Goal: Complete application form: Complete application form

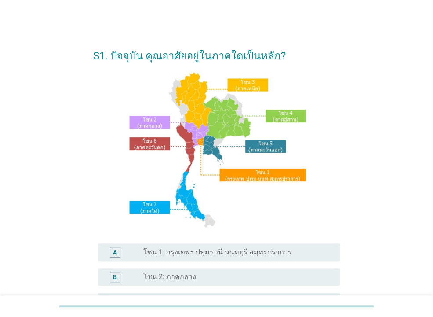
scroll to position [190, 0]
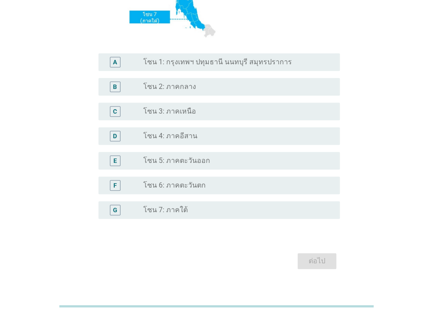
click at [202, 62] on label "โซน 1: กรุงเทพฯ ปทุมธานี นนทบุรี สมุทรปราการ" at bounding box center [217, 62] width 149 height 9
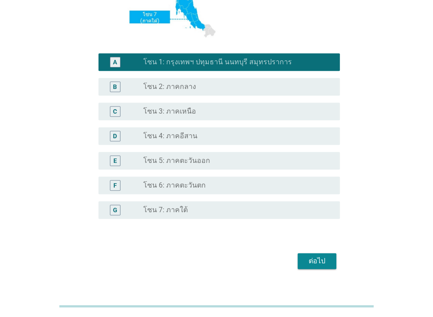
click at [308, 263] on div "ต่อไป" at bounding box center [317, 260] width 25 height 11
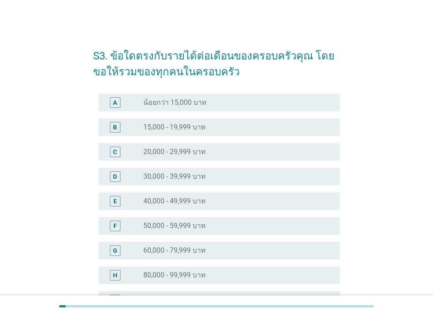
click at [186, 179] on label "30,000 - 39,999 บาท" at bounding box center [174, 176] width 62 height 9
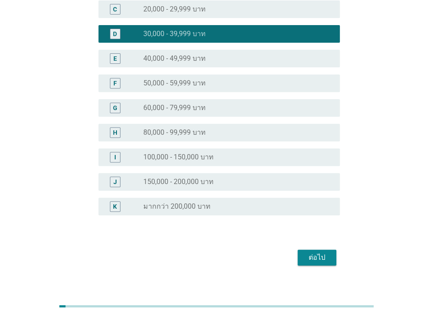
click at [320, 257] on div "ต่อไป" at bounding box center [317, 257] width 25 height 11
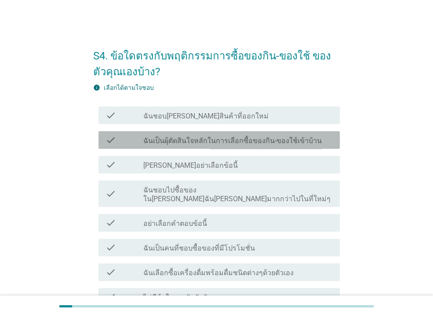
click at [177, 142] on label "ฉันเป็นผุ้ตัดสินใจหลักในการเลือกซื้อของกิน-ของใช้เข้าบ้าน" at bounding box center [232, 140] width 179 height 9
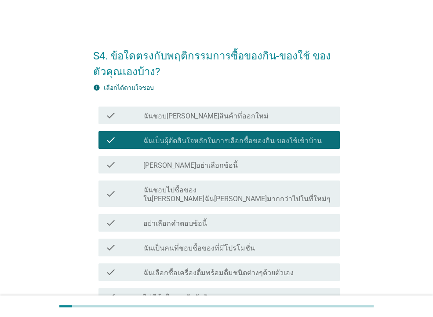
scroll to position [47, 0]
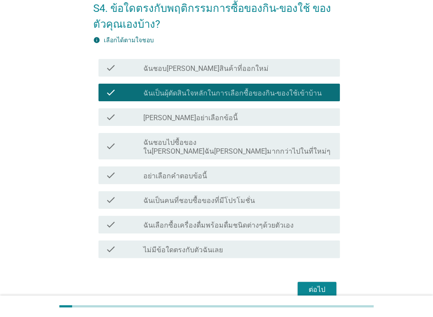
click at [187, 146] on label "ฉันชอบไปซื้อของใน[PERSON_NAME]ฉัน[PERSON_NAME]มากกว่าไปในที่ใหม่ๆ" at bounding box center [238, 147] width 190 height 18
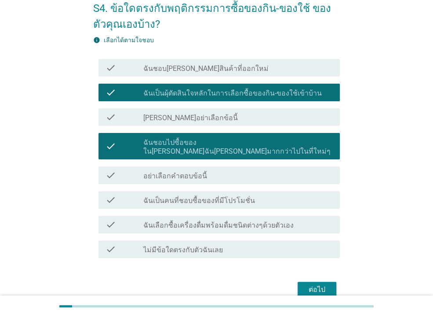
click at [283, 140] on label "ฉันชอบไปซื้อของใน[PERSON_NAME]ฉัน[PERSON_NAME]มากกว่าไปในที่ใหม่ๆ" at bounding box center [238, 147] width 190 height 18
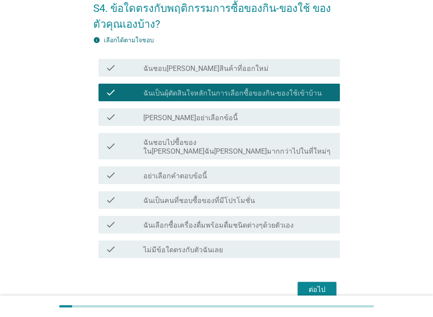
click at [200, 196] on label "ฉันเป็นคนที่ชอบซื้อของที่มีโปรโมชั่น" at bounding box center [199, 200] width 112 height 9
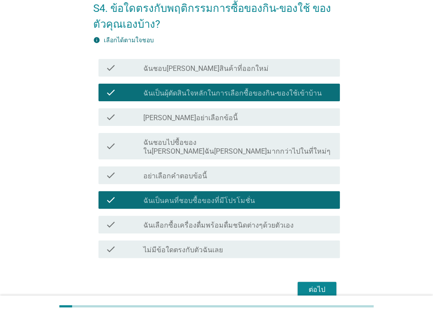
click at [204, 221] on label "ฉันเลือกซื้อเครื่องดื่มพร้อมดื่มชนิดต่างๆด้วยตัวเอง" at bounding box center [218, 225] width 150 height 9
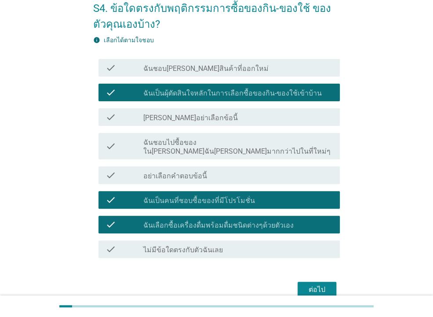
click at [306, 284] on div "ต่อไป" at bounding box center [317, 289] width 25 height 11
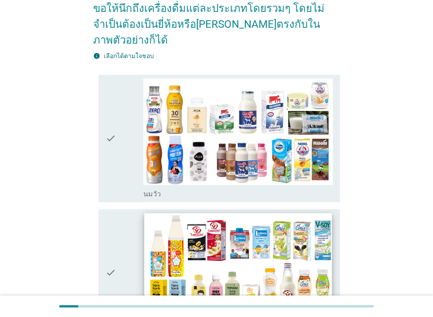
scroll to position [142, 0]
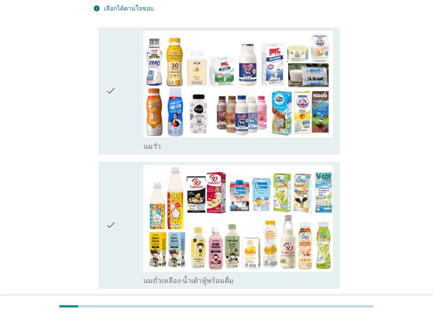
click at [130, 70] on div "check" at bounding box center [125, 91] width 38 height 120
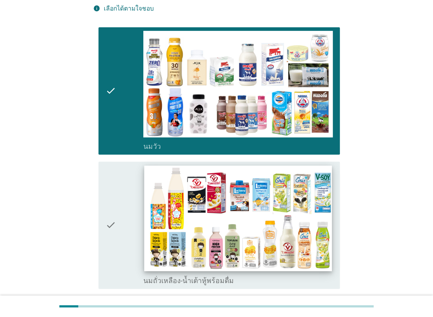
scroll to position [190, 0]
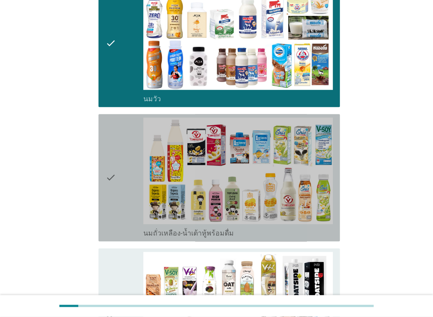
click at [114, 149] on icon "check" at bounding box center [111, 177] width 11 height 120
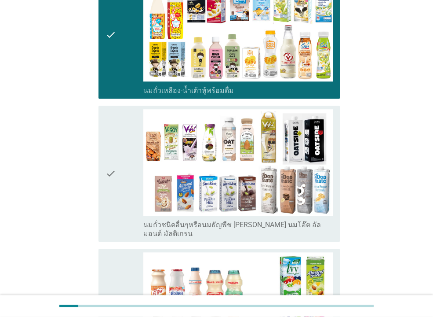
scroll to position [427, 0]
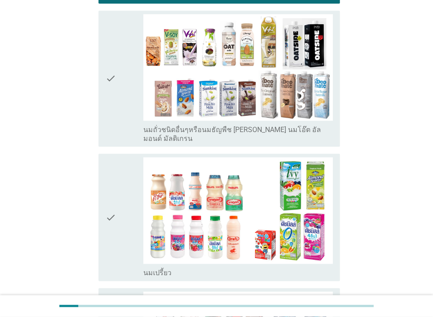
click at [122, 170] on div "check" at bounding box center [125, 217] width 38 height 120
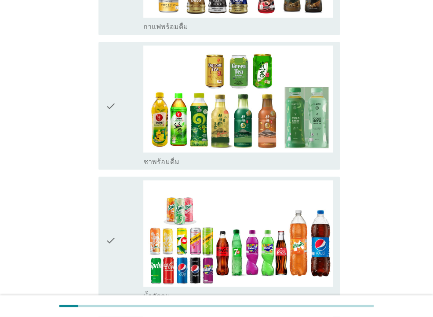
scroll to position [855, 0]
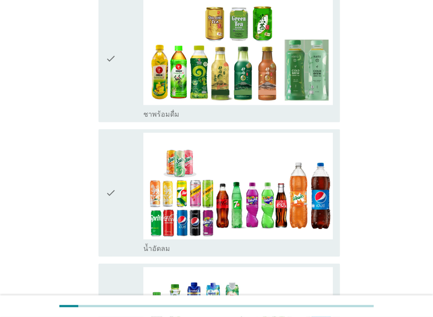
click at [128, 166] on div "check" at bounding box center [125, 192] width 38 height 120
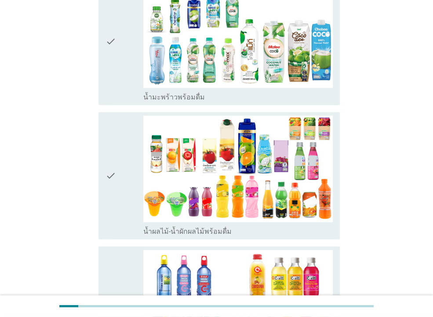
scroll to position [1045, 0]
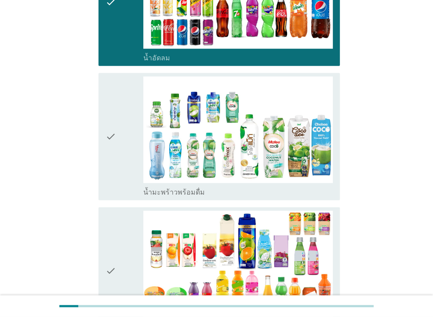
click at [139, 108] on div "check" at bounding box center [125, 137] width 38 height 120
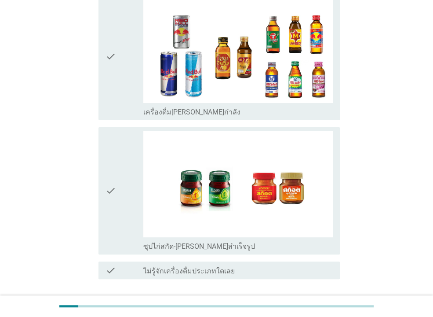
scroll to position [1831, 0]
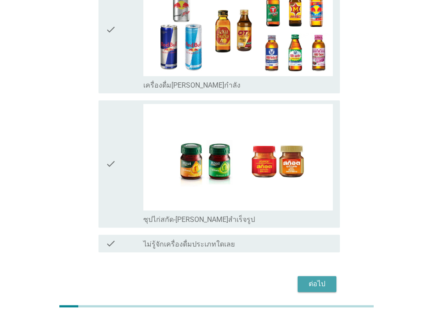
click at [312, 278] on div "ต่อไป" at bounding box center [317, 283] width 25 height 11
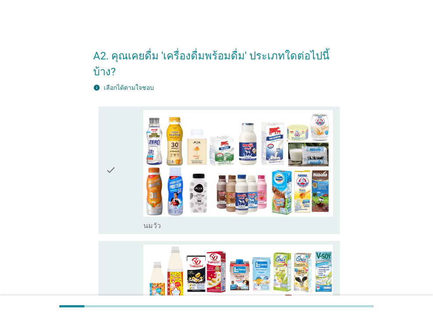
click at [115, 170] on icon "check" at bounding box center [111, 170] width 11 height 120
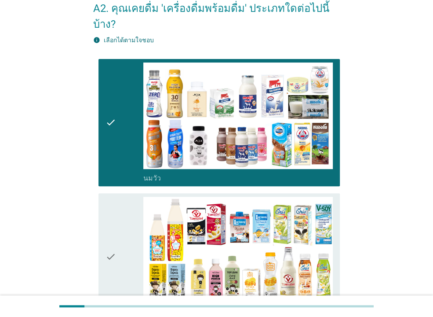
scroll to position [95, 0]
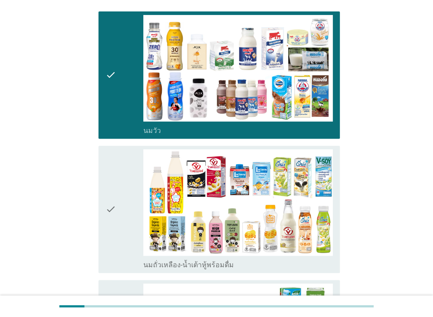
click at [116, 174] on icon "check" at bounding box center [111, 209] width 11 height 120
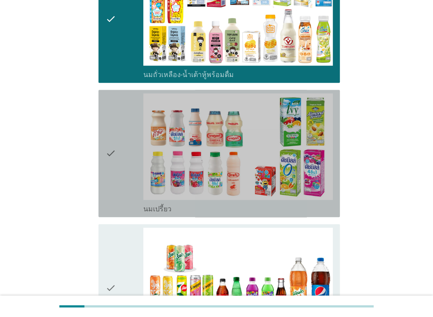
click at [136, 160] on div "check" at bounding box center [125, 153] width 38 height 120
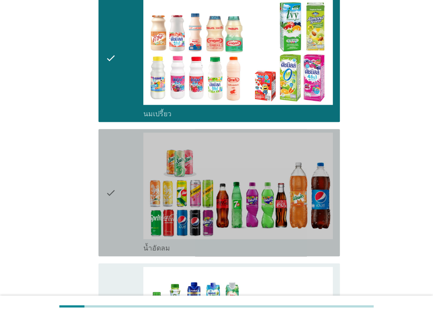
click at [128, 180] on div "check" at bounding box center [125, 192] width 38 height 120
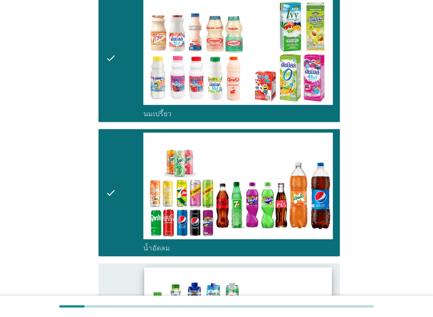
scroll to position [522, 0]
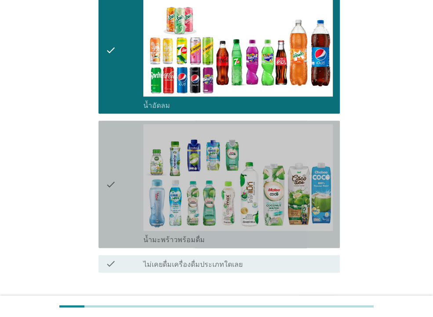
click at [128, 181] on div "check" at bounding box center [125, 184] width 38 height 120
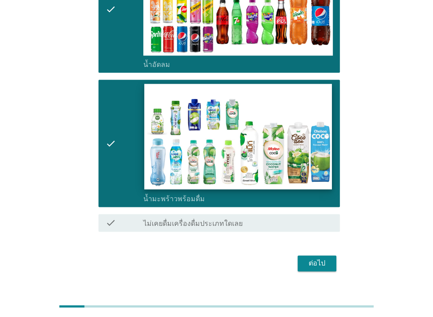
click at [177, 112] on img at bounding box center [237, 137] width 187 height 106
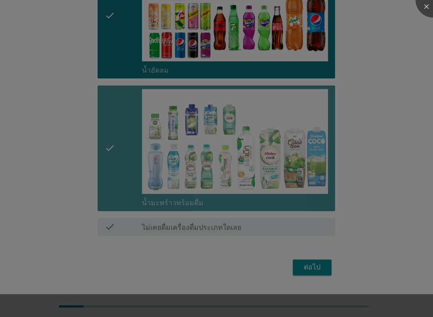
scroll to position [549, 0]
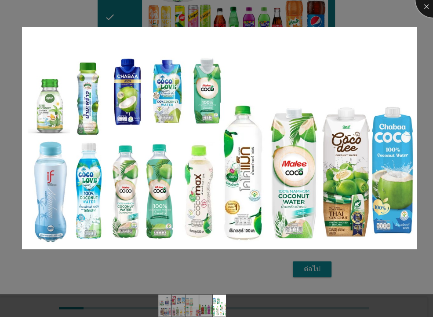
click at [426, 13] on div at bounding box center [433, -1] width 35 height 35
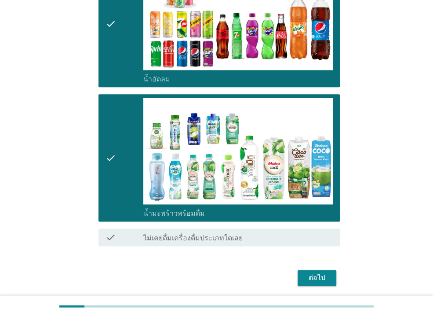
click at [112, 141] on icon "check" at bounding box center [111, 158] width 11 height 120
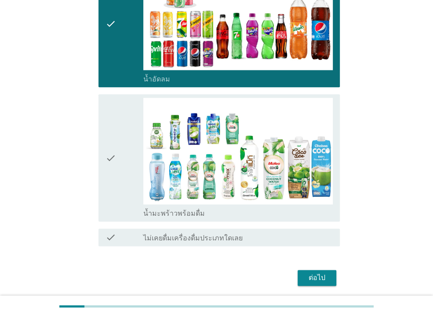
click at [308, 272] on div "ต่อไป" at bounding box center [317, 277] width 25 height 11
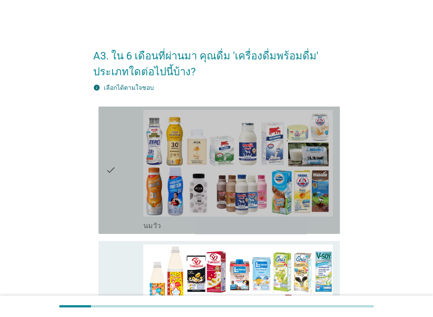
click at [110, 149] on icon "check" at bounding box center [111, 170] width 11 height 120
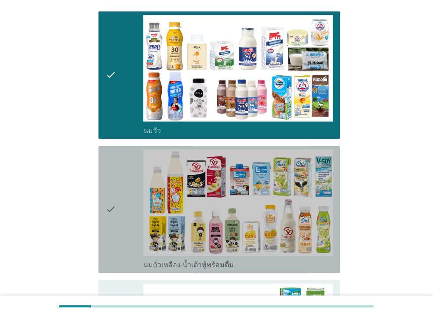
click at [108, 184] on icon "check" at bounding box center [111, 209] width 11 height 120
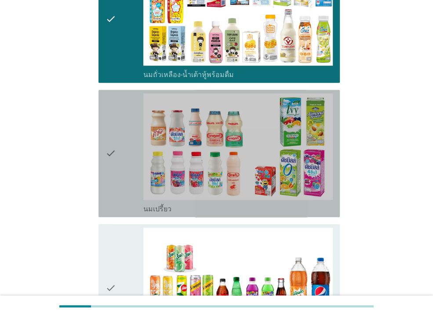
click at [109, 159] on icon "check" at bounding box center [111, 153] width 11 height 120
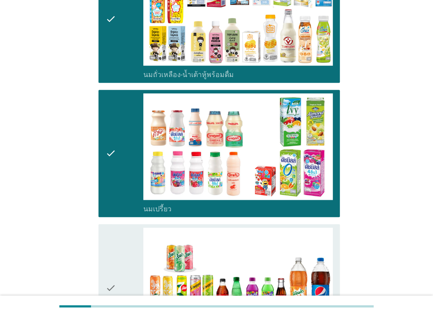
scroll to position [427, 0]
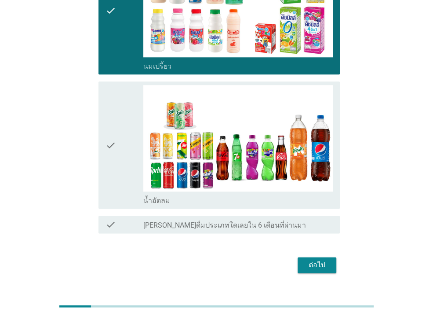
click at [110, 160] on icon "check" at bounding box center [111, 145] width 11 height 120
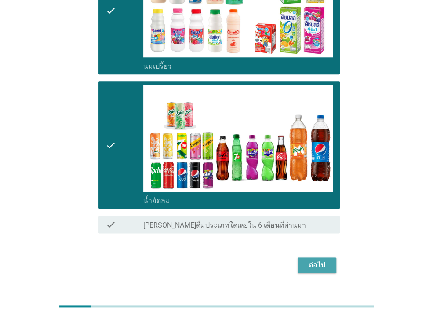
click at [314, 261] on div "ต่อไป" at bounding box center [317, 264] width 25 height 11
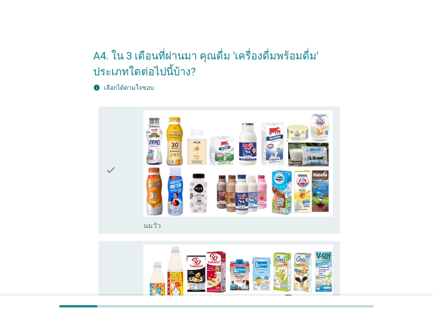
drag, startPoint x: 107, startPoint y: 157, endPoint x: 112, endPoint y: 164, distance: 9.3
click at [107, 157] on icon "check" at bounding box center [111, 170] width 11 height 120
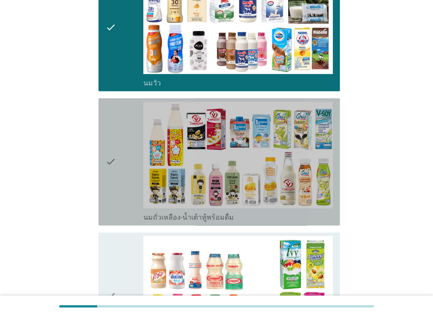
click at [118, 179] on div "check" at bounding box center [125, 162] width 38 height 120
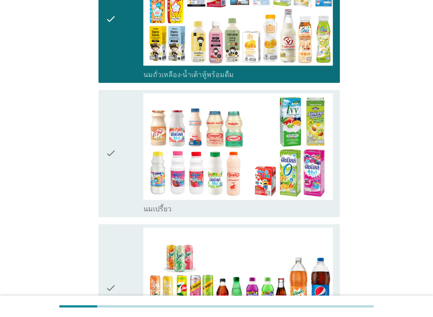
click at [116, 165] on icon "check" at bounding box center [111, 153] width 11 height 120
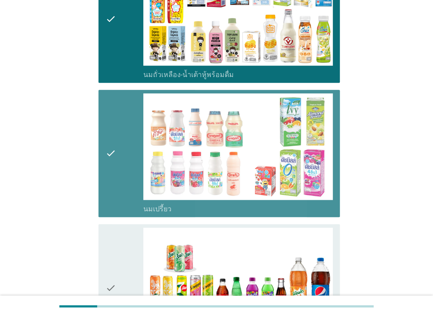
scroll to position [427, 0]
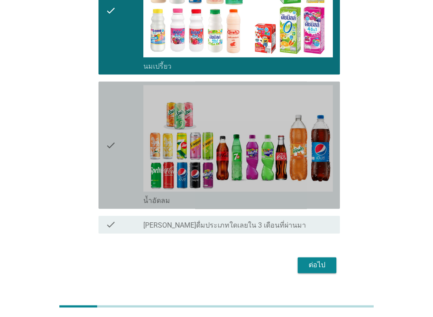
click at [113, 163] on icon "check" at bounding box center [111, 145] width 11 height 120
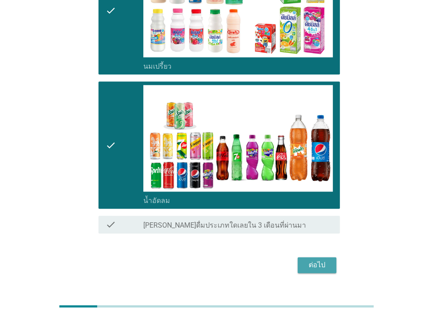
click at [317, 259] on div "ต่อไป" at bounding box center [317, 264] width 25 height 11
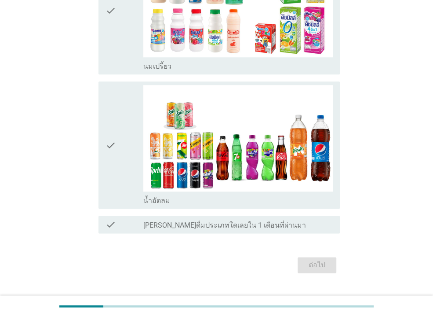
scroll to position [0, 0]
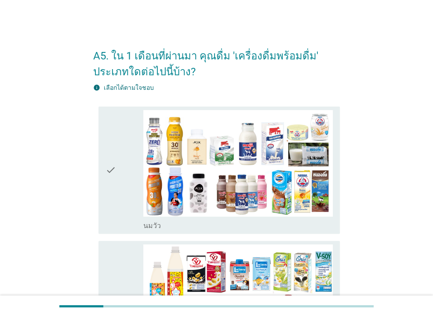
click at [114, 168] on icon "check" at bounding box center [111, 170] width 11 height 120
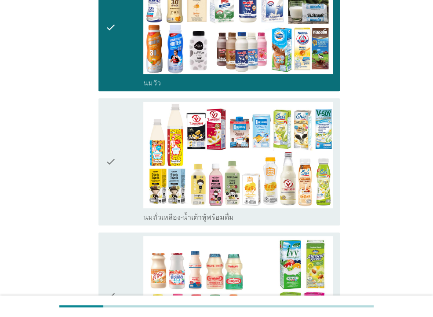
click at [111, 171] on icon "check" at bounding box center [111, 162] width 11 height 120
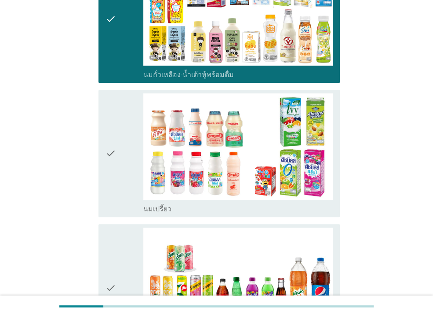
click at [120, 154] on div "check" at bounding box center [125, 153] width 38 height 120
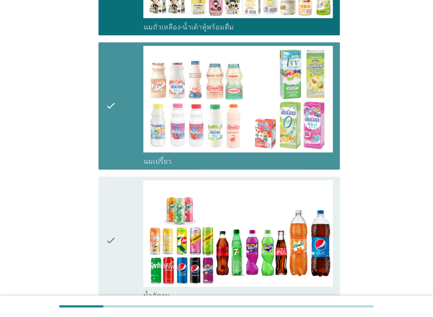
scroll to position [427, 0]
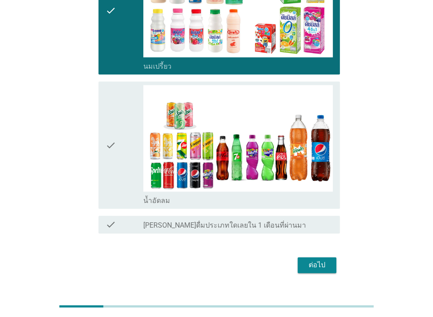
click at [118, 157] on div "check" at bounding box center [125, 145] width 38 height 120
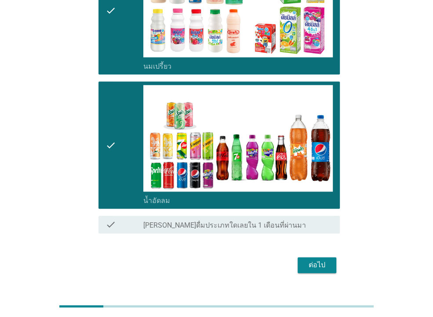
click at [317, 262] on div "ต่อไป" at bounding box center [317, 264] width 25 height 11
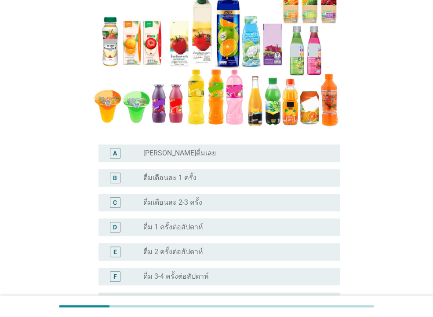
scroll to position [190, 0]
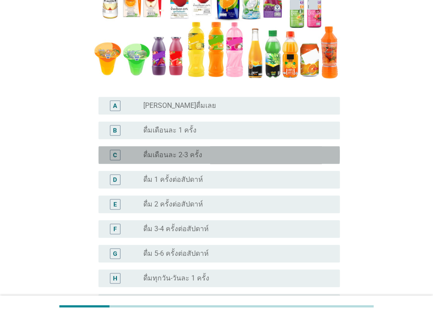
click at [182, 162] on div "C radio_button_unchecked ดื่มเดือนละ 2-3 ครั้ง" at bounding box center [218, 155] width 241 height 18
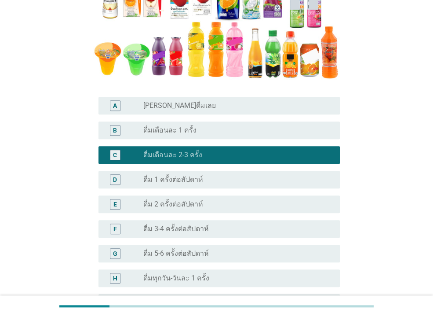
click at [181, 133] on label "ดื่มเดือนละ 1 ครั้ง" at bounding box center [169, 130] width 53 height 9
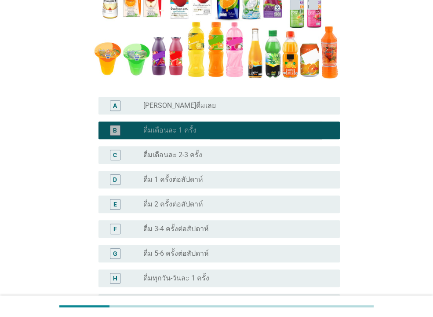
scroll to position [298, 0]
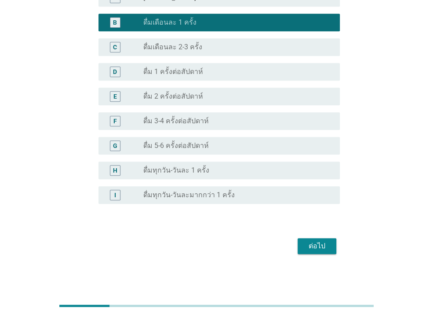
click at [328, 251] on div "ต่อไป" at bounding box center [317, 246] width 25 height 11
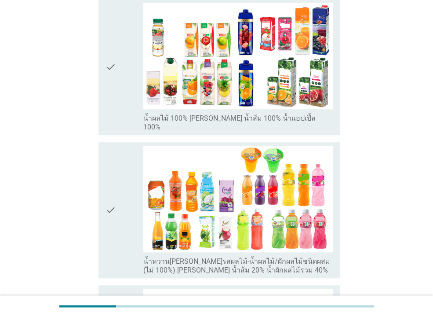
scroll to position [0, 0]
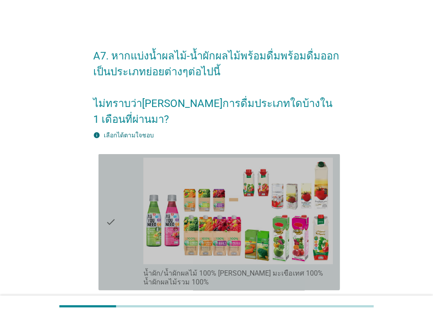
click at [141, 204] on div "check" at bounding box center [125, 221] width 38 height 129
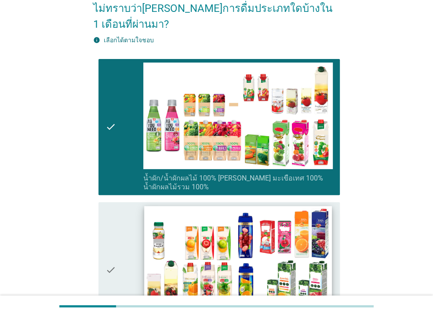
scroll to position [142, 0]
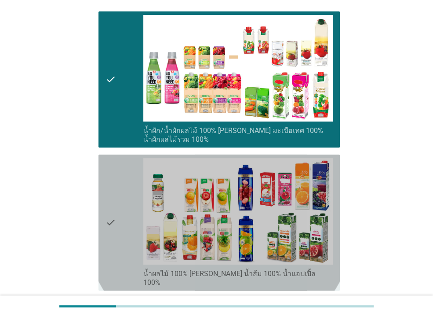
click at [120, 208] on div "check" at bounding box center [125, 222] width 38 height 129
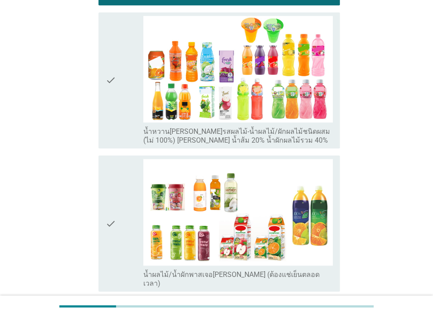
scroll to position [519, 0]
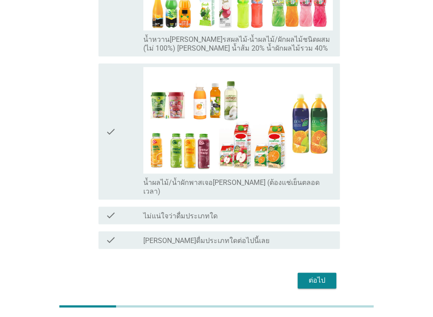
click at [317, 272] on button "ต่อไป" at bounding box center [317, 280] width 39 height 16
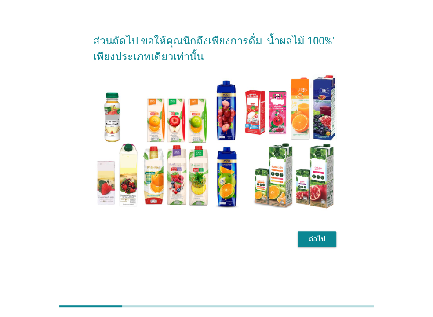
scroll to position [0, 0]
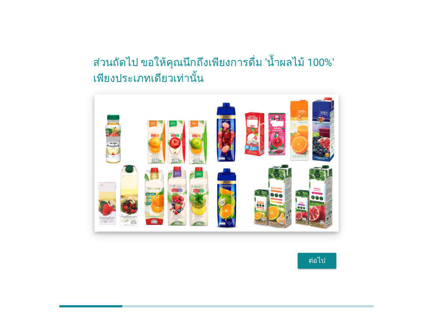
click at [233, 156] on img at bounding box center [217, 162] width 244 height 137
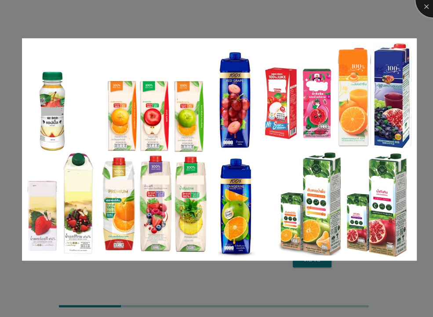
click at [426, 8] on div at bounding box center [433, -1] width 35 height 35
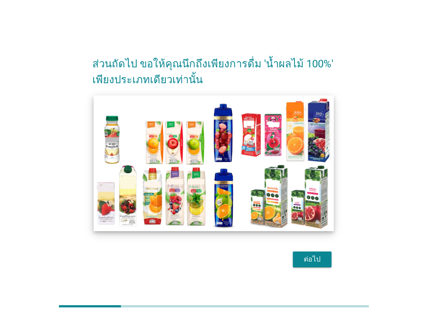
scroll to position [21, 0]
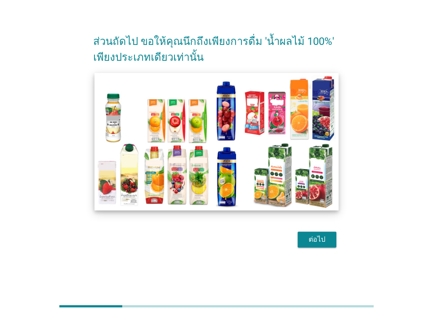
click at [231, 175] on img at bounding box center [217, 141] width 244 height 137
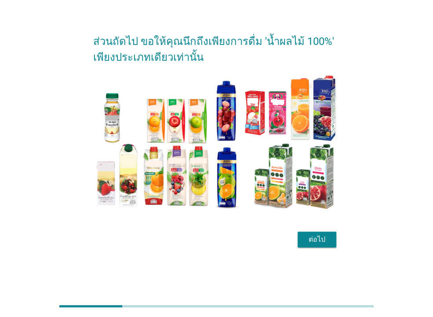
scroll to position [0, 0]
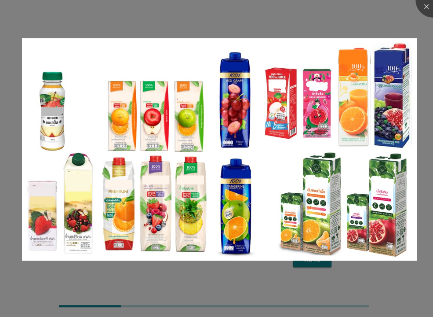
click at [244, 281] on div at bounding box center [216, 158] width 433 height 317
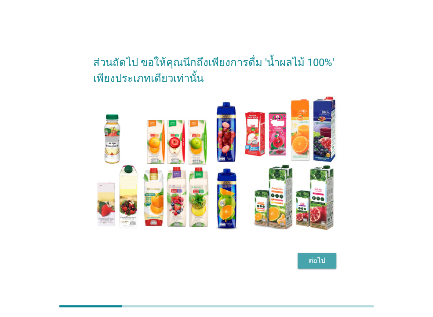
click at [312, 260] on div "ต่อไป" at bounding box center [317, 260] width 25 height 11
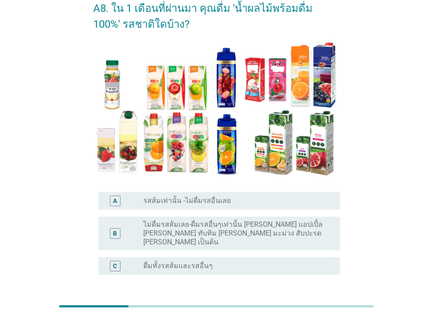
scroll to position [95, 0]
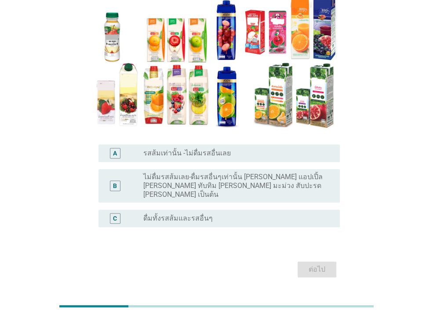
click at [180, 214] on label "ดื่มทั้งรสส้มและรสอื่นๆ" at bounding box center [177, 218] width 69 height 9
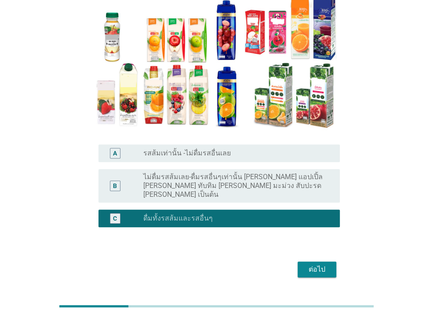
click at [221, 184] on label "ไม่ดื่มรสส้มเลย-ดื่มรสอื่นๆเท่านั้น [PERSON_NAME] แอปเปิ้ล [PERSON_NAME] ทับทิม…" at bounding box center [234, 185] width 182 height 26
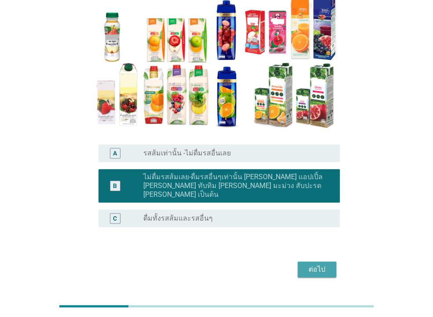
click at [313, 264] on div "ต่อไป" at bounding box center [317, 269] width 25 height 11
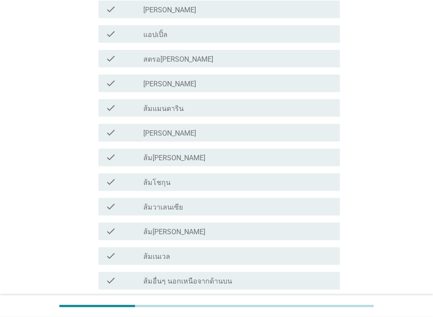
scroll to position [570, 0]
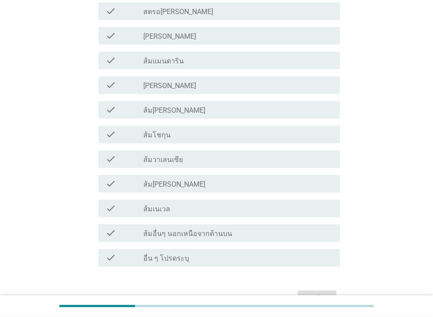
click at [179, 259] on label "อื่น ๆ โปรดระบุ" at bounding box center [166, 258] width 46 height 9
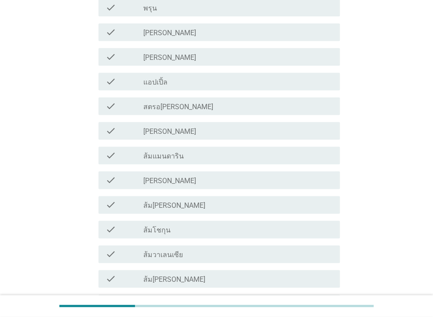
scroll to position [651, 0]
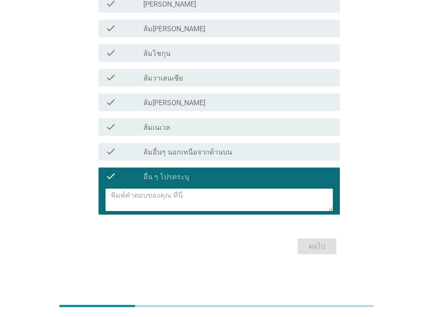
click at [135, 198] on textarea at bounding box center [222, 199] width 222 height 22
type textarea ","
click at [125, 193] on textarea "มะ[PERSON_NAME]" at bounding box center [222, 199] width 222 height 22
type textarea "มะเขือเทศ"
click at [318, 244] on div "ต่อไป" at bounding box center [317, 246] width 25 height 11
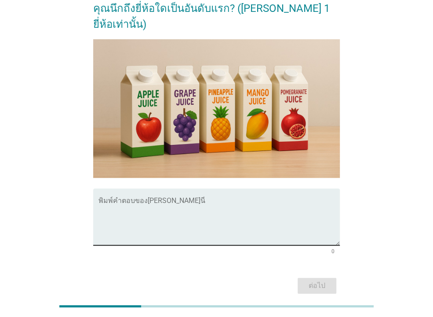
scroll to position [198, 0]
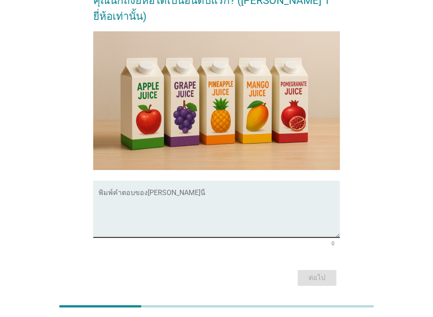
click at [143, 191] on textarea "พิมพ์คำตอบของคุณ ที่นี่" at bounding box center [218, 214] width 241 height 46
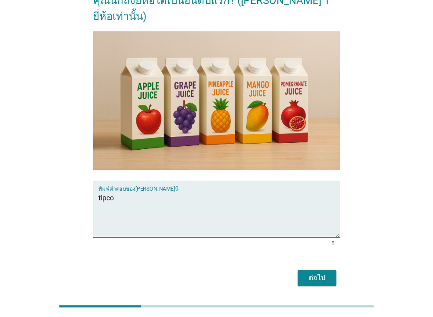
type textarea "tipco"
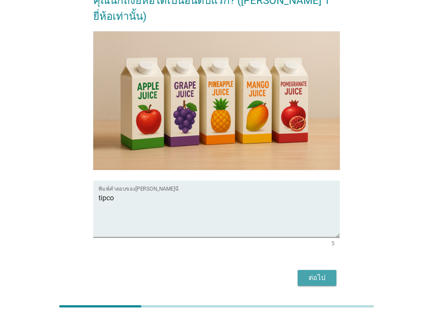
click at [326, 272] on div "ต่อไป" at bounding box center [317, 277] width 25 height 11
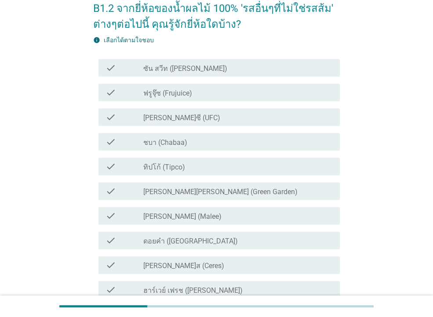
scroll to position [95, 0]
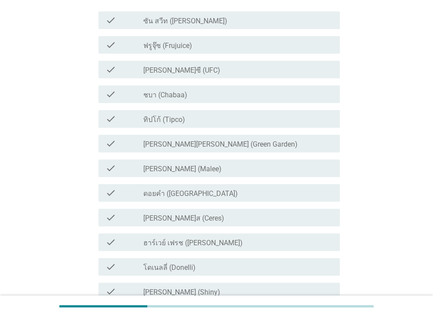
click at [158, 124] on label "ทิปโก้ (Tipco)" at bounding box center [164, 119] width 42 height 9
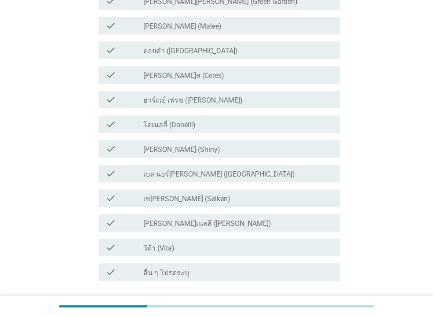
scroll to position [303, 0]
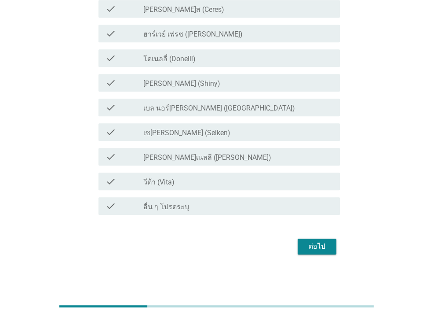
click at [314, 246] on div "ต่อไป" at bounding box center [317, 246] width 25 height 11
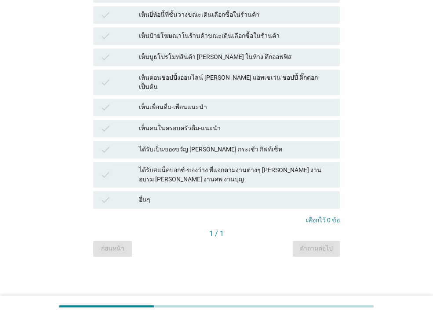
scroll to position [0, 0]
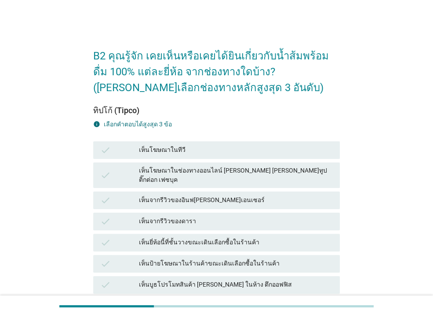
click at [176, 150] on div "เห็นโฆษณาในทีวี" at bounding box center [236, 150] width 194 height 11
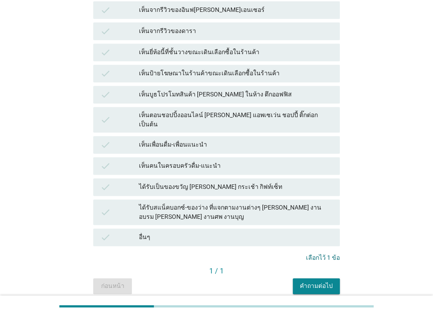
scroll to position [211, 0]
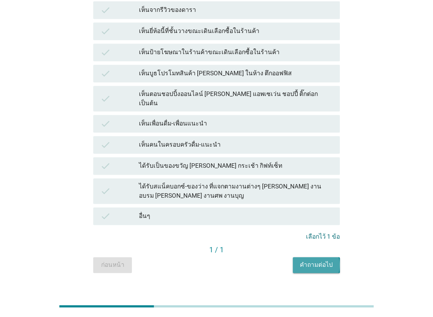
click at [320, 260] on div "คำถามต่อไป" at bounding box center [316, 264] width 33 height 9
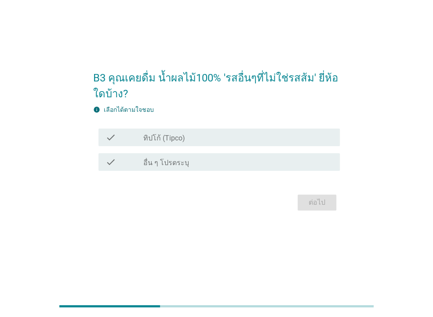
scroll to position [0, 0]
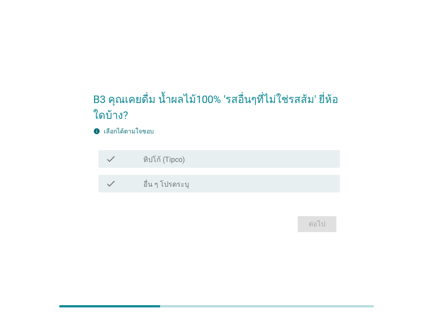
click at [190, 162] on div "check_box_outline_blank ทิปโก้ (Tipco)" at bounding box center [238, 158] width 190 height 11
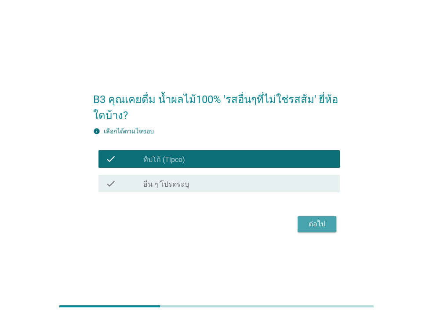
click at [320, 227] on div "ต่อไป" at bounding box center [317, 224] width 25 height 11
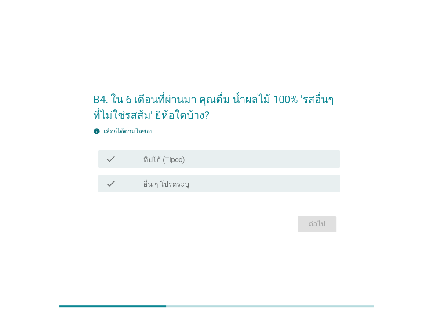
click at [194, 154] on div "check_box_outline_blank ทิปโก้ (Tipco)" at bounding box center [238, 158] width 190 height 11
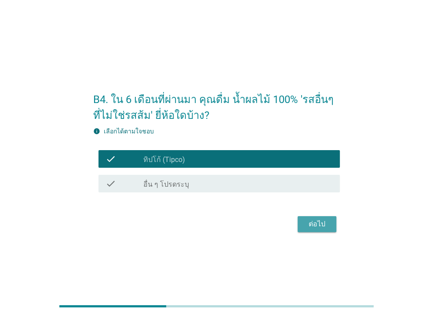
click at [322, 224] on div "ต่อไป" at bounding box center [317, 224] width 25 height 11
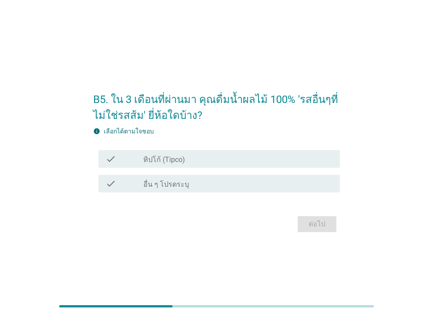
click at [191, 159] on div "check_box_outline_blank ทิปโก้ (Tipco)" at bounding box center [238, 158] width 190 height 11
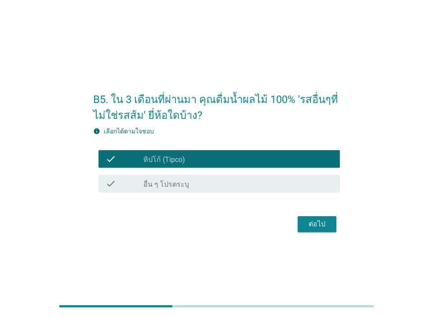
click at [317, 223] on div "ต่อไป" at bounding box center [317, 224] width 25 height 11
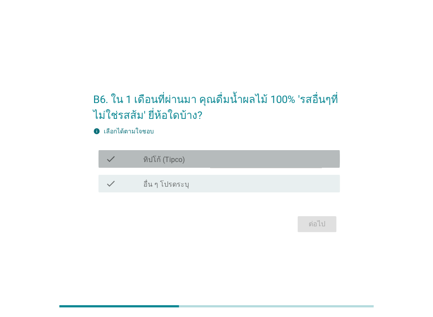
click at [191, 162] on div "check_box_outline_blank ทิปโก้ (Tipco)" at bounding box center [238, 158] width 190 height 11
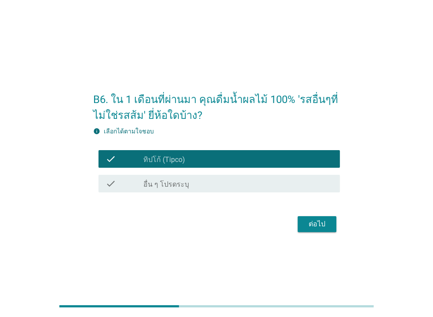
click at [322, 225] on div "ต่อไป" at bounding box center [317, 224] width 25 height 11
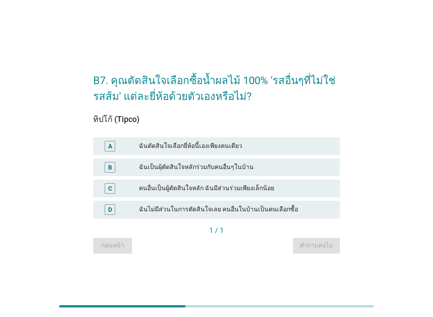
click at [191, 145] on div "ฉันตัดสินใจเลือกยี่ห้อนี้เองเพียงคนเดียว" at bounding box center [236, 146] width 194 height 11
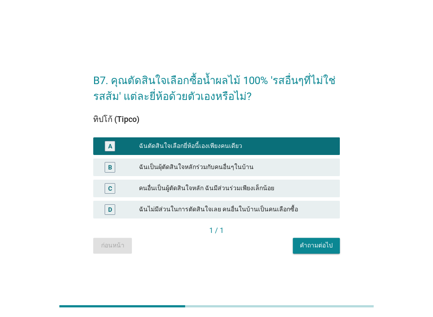
click at [313, 242] on div "คำถามต่อไป" at bounding box center [316, 245] width 33 height 9
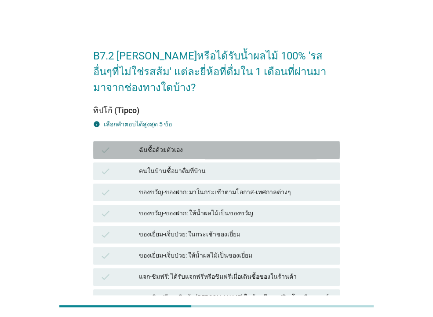
click at [195, 152] on div "ฉันซื้อด้วยตัวเอง" at bounding box center [236, 150] width 194 height 11
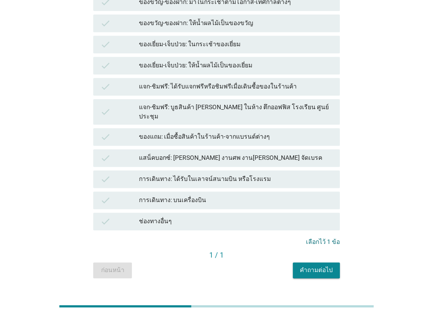
scroll to position [203, 0]
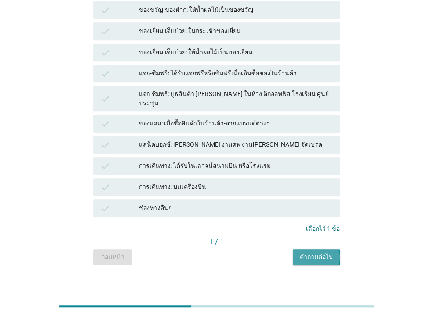
click at [317, 252] on div "คำถามต่อไป" at bounding box center [316, 256] width 33 height 9
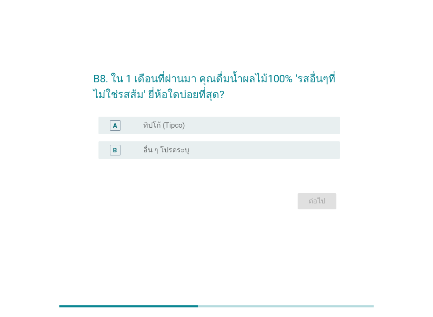
scroll to position [0, 0]
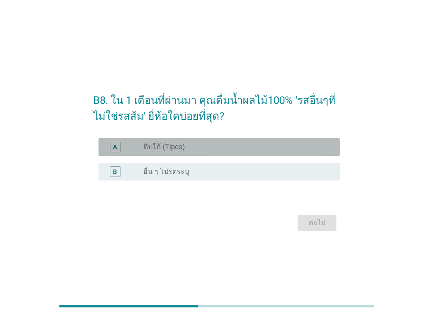
click at [184, 141] on div "A radio_button_unchecked ทิปโก้ (Tipco)" at bounding box center [218, 147] width 241 height 18
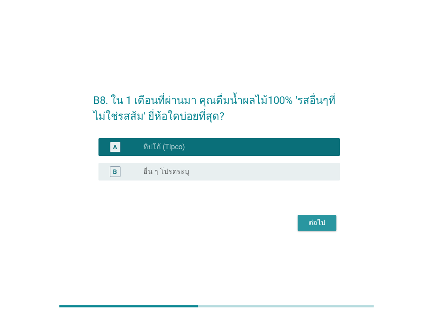
click at [322, 220] on div "ต่อไป" at bounding box center [317, 222] width 25 height 11
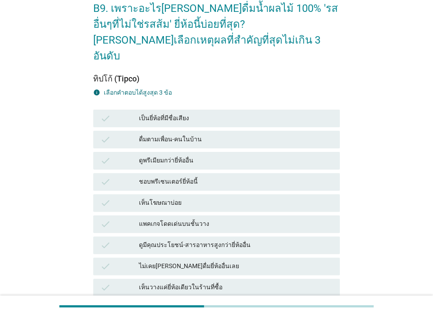
scroll to position [95, 0]
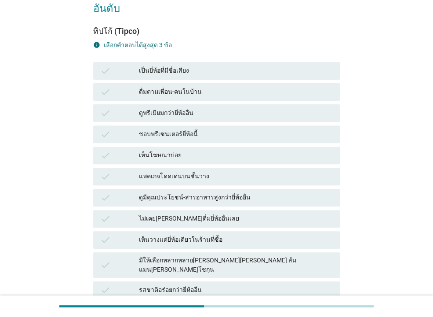
click at [202, 192] on div "ดูมีคุณประโยชน์-สารอาหารสูงกว่ายี่ห้ออื่น" at bounding box center [236, 197] width 194 height 11
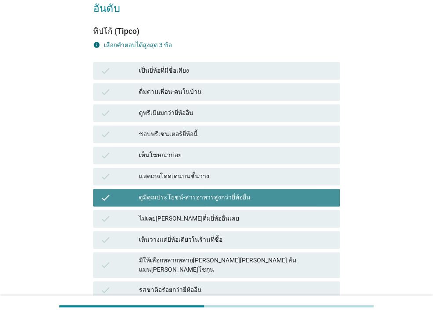
click at [208, 192] on div "ดูมีคุณประโยชน์-สารอาหารสูงกว่ายี่ห้ออื่น" at bounding box center [236, 197] width 194 height 11
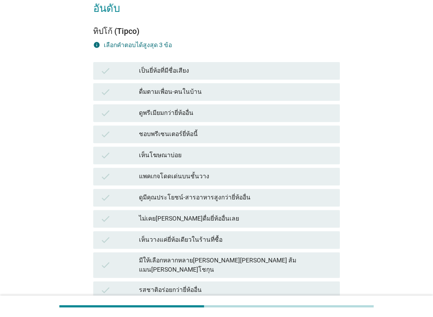
scroll to position [142, 0]
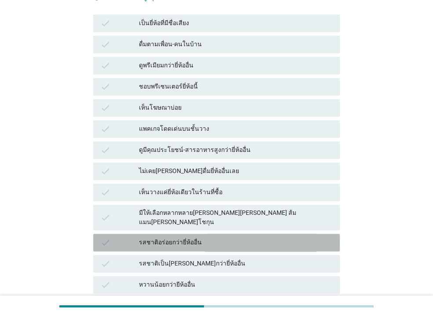
click at [189, 237] on div "รสชาติอร่อยกว่ายี่ห้ออื่น" at bounding box center [236, 242] width 194 height 11
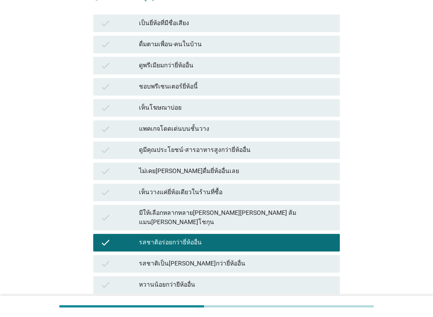
click at [182, 237] on div "รสชาติอร่อยกว่ายี่ห้ออื่น" at bounding box center [236, 242] width 194 height 11
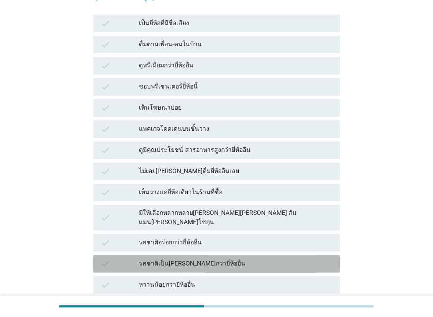
click at [195, 258] on div "รสชาติเป็น[PERSON_NAME]กว่ายี่ห้ออื่น" at bounding box center [236, 263] width 194 height 11
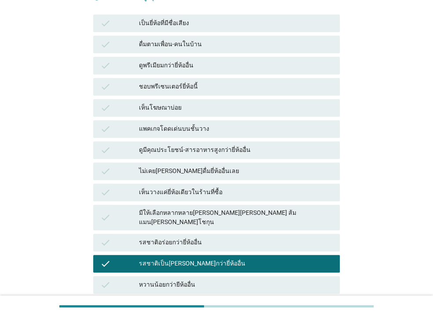
scroll to position [190, 0]
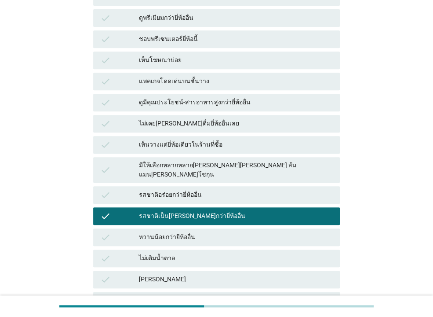
click at [186, 232] on div "หวานน้อยกว่ายีห้ออื่น" at bounding box center [236, 237] width 194 height 11
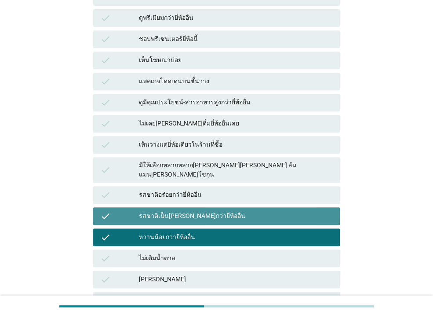
click at [198, 211] on div "รสชาติเป็น[PERSON_NAME]กว่ายี่ห้ออื่น" at bounding box center [236, 216] width 194 height 11
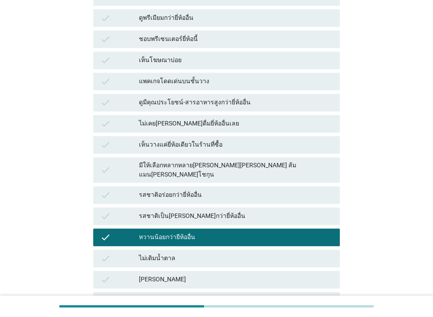
scroll to position [351, 0]
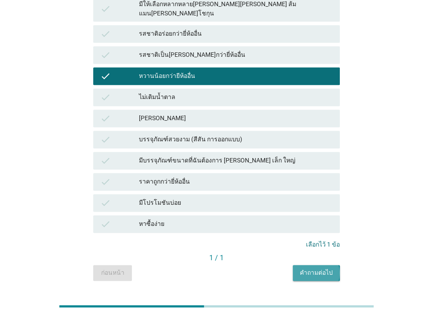
click at [314, 268] on div "คำถามต่อไป" at bounding box center [316, 272] width 33 height 9
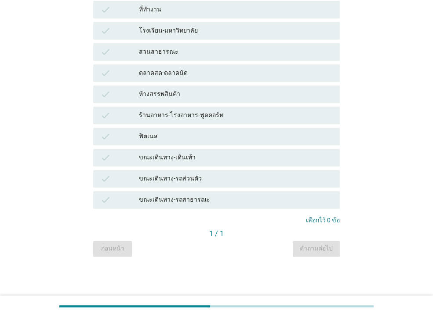
scroll to position [0, 0]
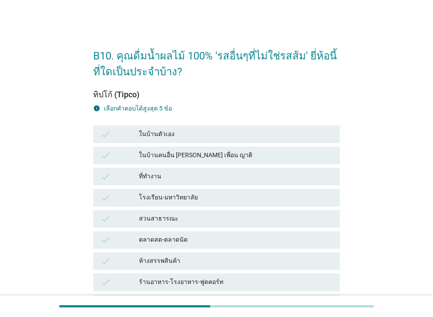
click at [184, 133] on div "ในบ้านตัวเอง" at bounding box center [236, 134] width 194 height 11
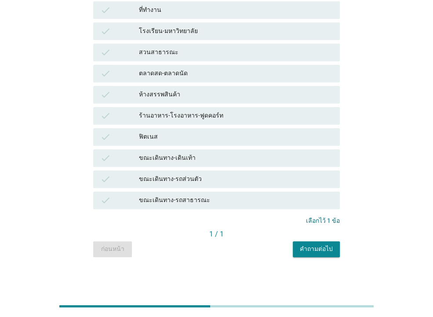
click at [310, 244] on button "คำถามต่อไป" at bounding box center [316, 249] width 47 height 16
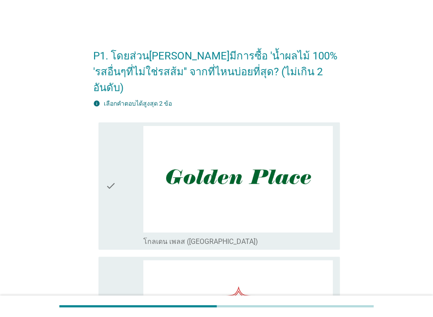
scroll to position [190, 0]
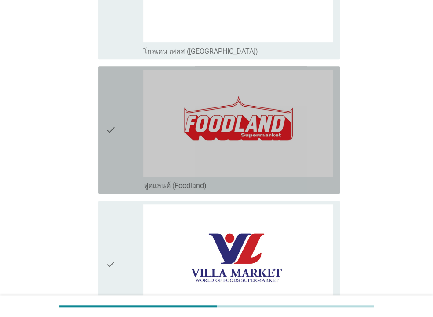
click at [119, 144] on div "check" at bounding box center [125, 130] width 38 height 120
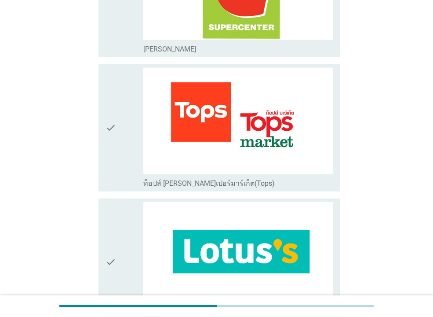
scroll to position [1140, 0]
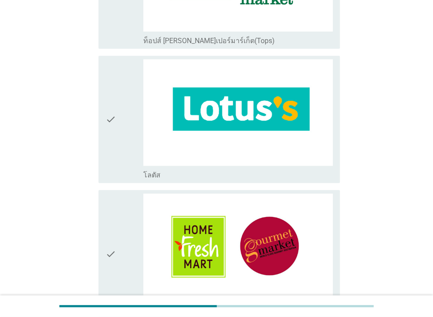
click at [116, 121] on icon "check" at bounding box center [111, 119] width 11 height 120
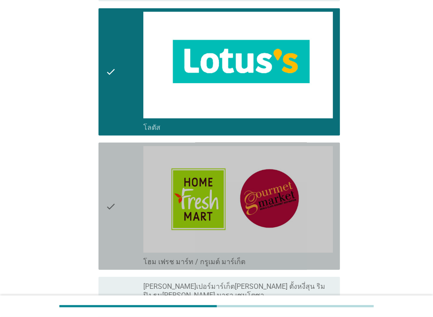
click at [119, 167] on div "check" at bounding box center [125, 206] width 38 height 120
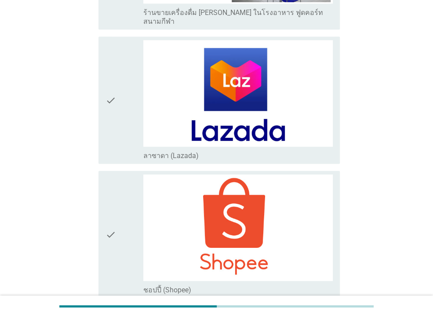
scroll to position [2359, 0]
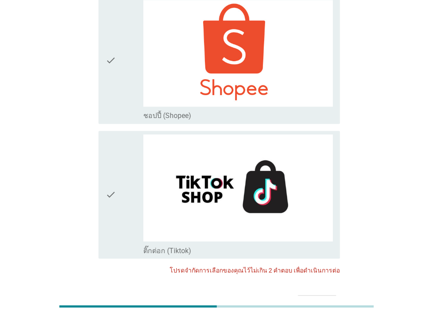
click at [328, 292] on div "ต่อไป" at bounding box center [216, 302] width 247 height 21
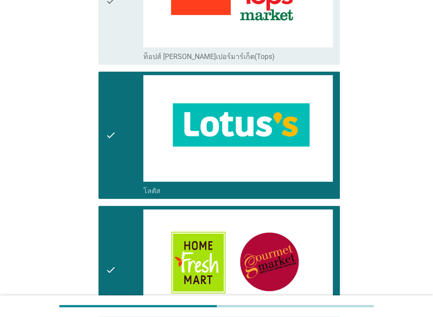
scroll to position [1076, 0]
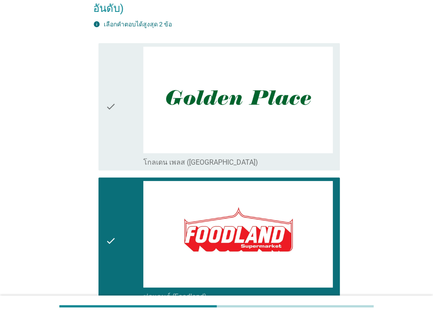
click at [122, 204] on div "check" at bounding box center [125, 241] width 38 height 120
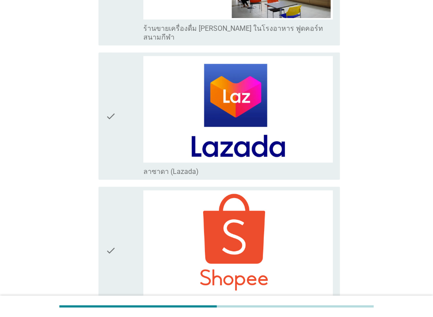
scroll to position [2359, 0]
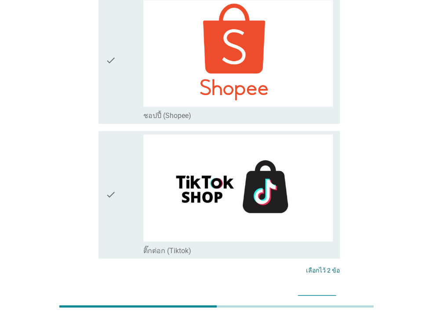
click at [309, 297] on div "ต่อไป" at bounding box center [317, 302] width 25 height 11
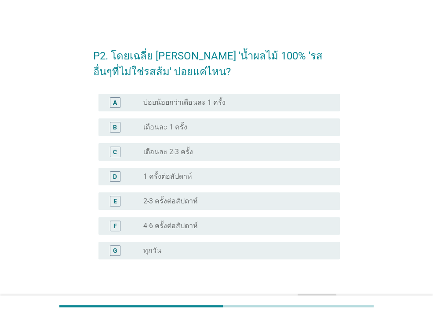
click at [186, 158] on div "C radio_button_unchecked เดือนละ 2-3 ครั้ง" at bounding box center [218, 152] width 241 height 18
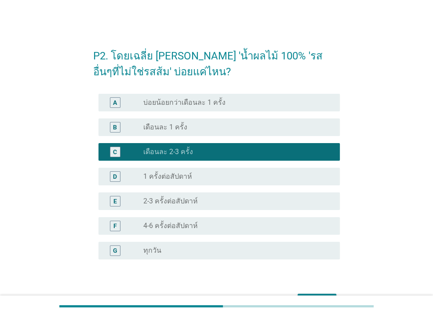
scroll to position [55, 0]
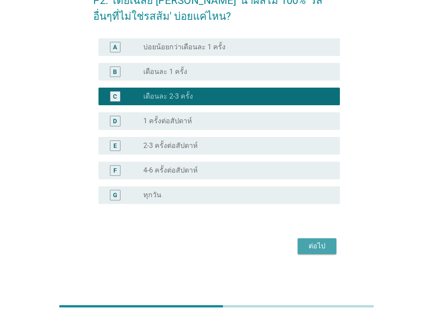
click at [321, 252] on button "ต่อไป" at bounding box center [317, 246] width 39 height 16
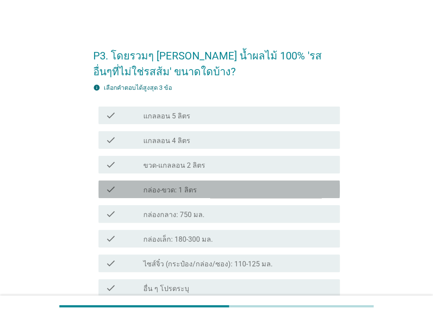
click at [186, 189] on label "กล่อง-ขวด: 1 ลิตร" at bounding box center [170, 190] width 54 height 9
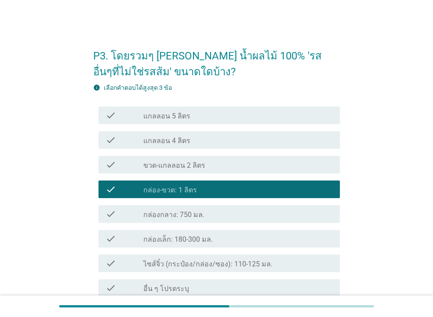
scroll to position [95, 0]
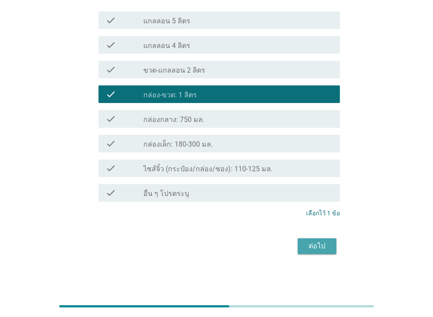
click at [312, 243] on div "ต่อไป" at bounding box center [317, 246] width 25 height 11
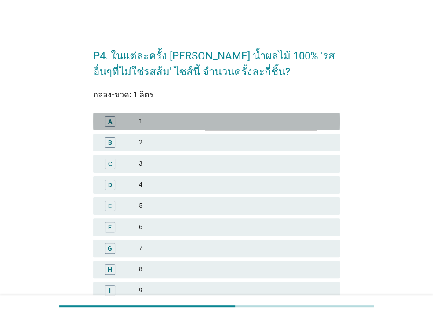
click at [176, 128] on div "A 1" at bounding box center [216, 122] width 247 height 18
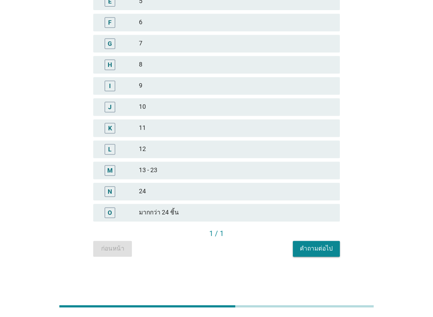
click at [304, 246] on div "คำถามต่อไป" at bounding box center [316, 248] width 33 height 9
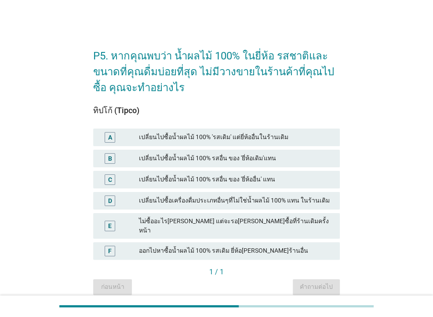
click at [237, 178] on div "เปลี่ยนไปซื้อน้ำผลไม้ 100% รสอื่น ของ 'ยี่ห้ออื่น' แทน" at bounding box center [236, 179] width 194 height 11
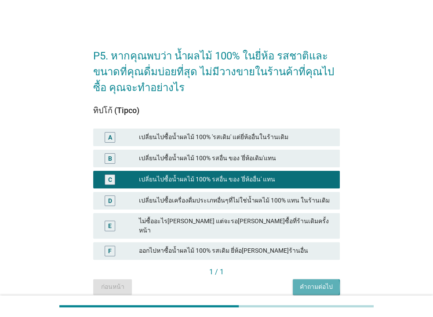
drag, startPoint x: 327, startPoint y: 278, endPoint x: 300, endPoint y: 252, distance: 37.0
click at [327, 282] on div "คำถามต่อไป" at bounding box center [316, 286] width 33 height 9
